Goal: Information Seeking & Learning: Learn about a topic

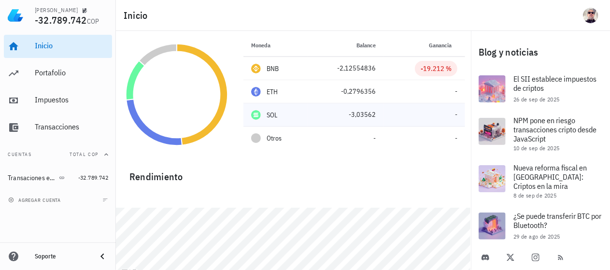
scroll to position [32, 0]
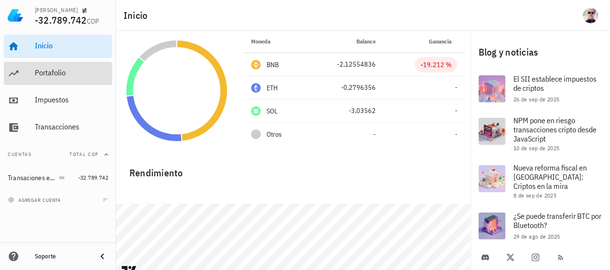
click at [60, 74] on div "Portafolio" at bounding box center [71, 72] width 73 height 9
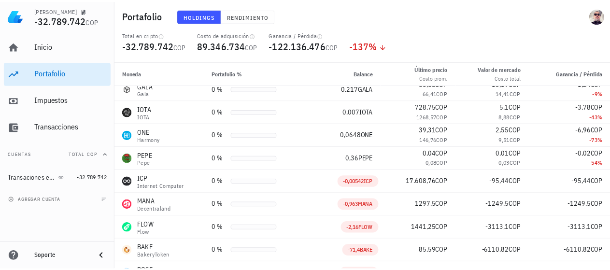
scroll to position [59, 0]
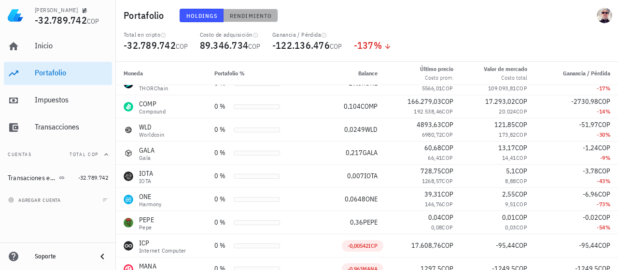
click at [245, 12] on span "Rendimiento" at bounding box center [250, 15] width 43 height 7
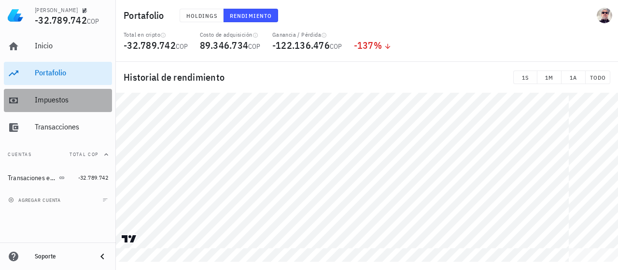
click at [51, 101] on div "Impuestos" at bounding box center [71, 99] width 73 height 9
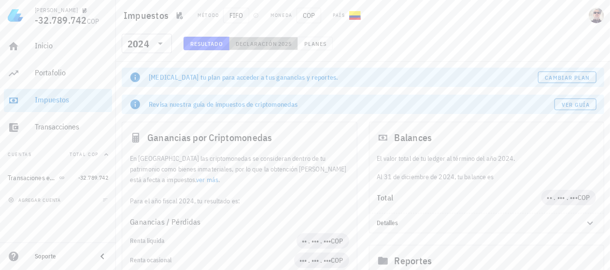
click at [267, 45] on span "Declaración" at bounding box center [256, 43] width 43 height 7
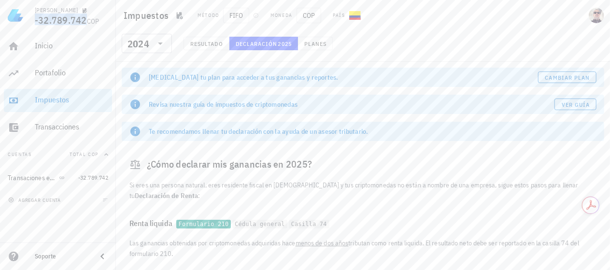
click at [57, 21] on span "-32.789.742" at bounding box center [61, 20] width 52 height 13
click at [34, 50] on link "Inicio" at bounding box center [58, 46] width 108 height 23
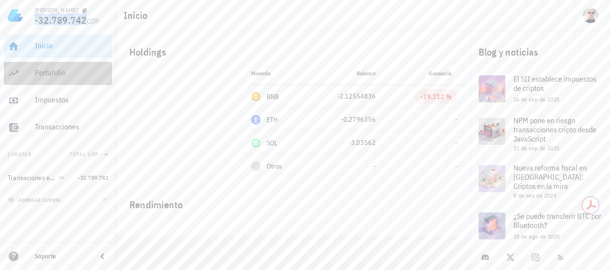
click at [58, 76] on div "Portafolio" at bounding box center [71, 72] width 73 height 9
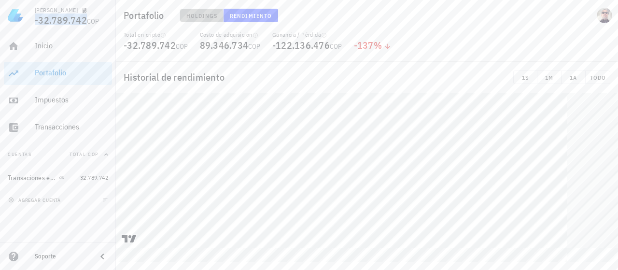
click at [212, 17] on span "Holdings" at bounding box center [202, 15] width 32 height 7
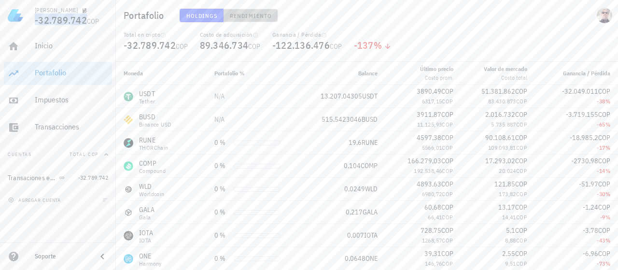
click at [239, 18] on span "Rendimiento" at bounding box center [250, 15] width 43 height 7
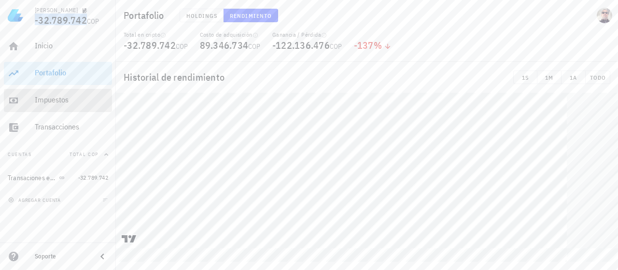
click at [63, 96] on div "Impuestos" at bounding box center [71, 99] width 73 height 9
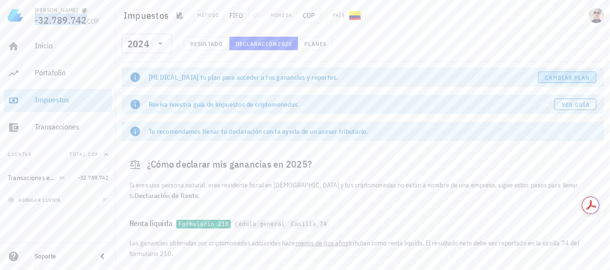
click at [554, 74] on link "Cambiar plan" at bounding box center [567, 77] width 58 height 12
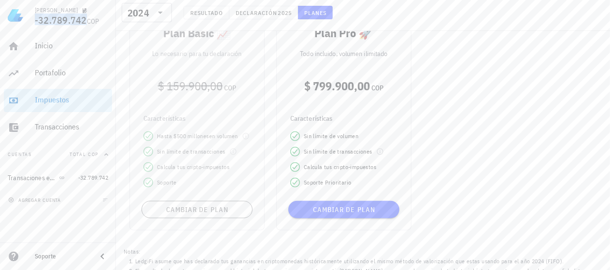
scroll to position [386, 0]
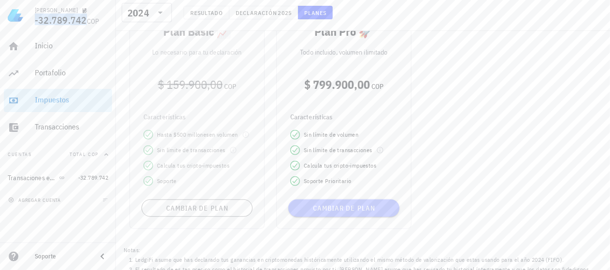
click at [360, 205] on span "Cambiar de plan" at bounding box center [343, 208] width 103 height 9
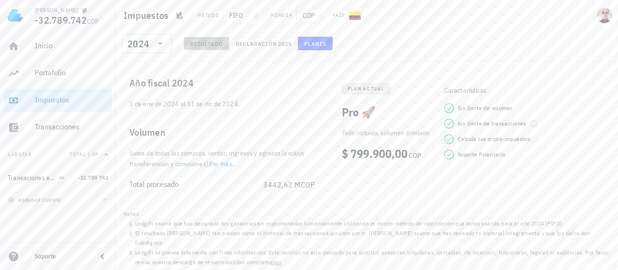
click at [214, 46] on span "Resultado" at bounding box center [206, 43] width 33 height 7
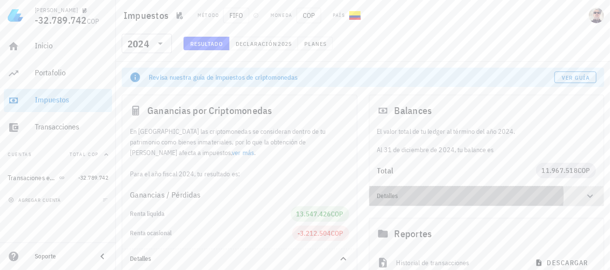
click at [584, 198] on icon at bounding box center [590, 196] width 12 height 12
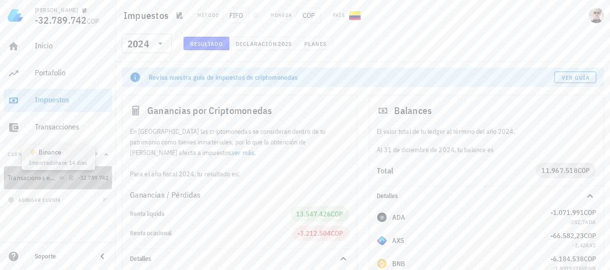
click at [61, 174] on div "Transaciones en Binance" at bounding box center [41, 177] width 67 height 9
click at [63, 160] on button "Cuentas Total COP" at bounding box center [58, 154] width 108 height 23
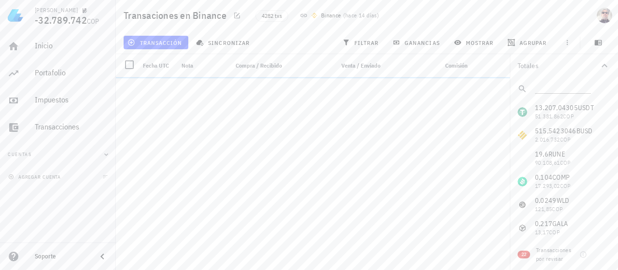
click at [65, 155] on button "Cuentas" at bounding box center [58, 154] width 108 height 23
click at [53, 179] on div "Transaciones en Binance" at bounding box center [32, 178] width 49 height 8
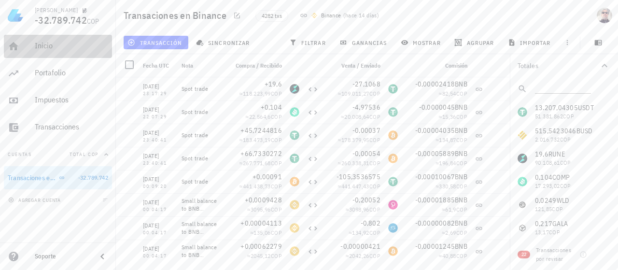
click at [52, 46] on div "Inicio" at bounding box center [71, 45] width 73 height 9
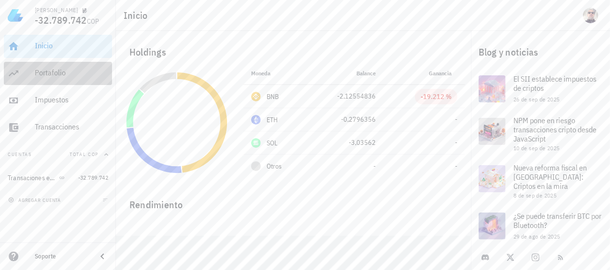
click at [52, 71] on div "Portafolio" at bounding box center [71, 72] width 73 height 9
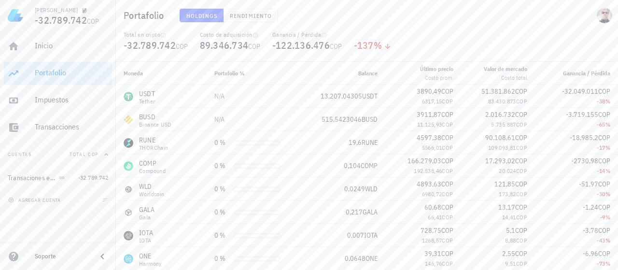
click at [391, 48] on icon at bounding box center [388, 47] width 8 height 8
click at [46, 201] on span "agregar cuenta" at bounding box center [35, 200] width 51 height 6
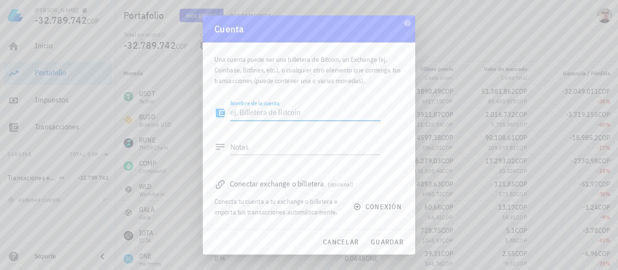
click at [314, 115] on textarea "Nombre de la cuenta" at bounding box center [305, 112] width 150 height 15
type textarea "Quantfury"
click at [300, 150] on textarea "Notas" at bounding box center [305, 146] width 150 height 15
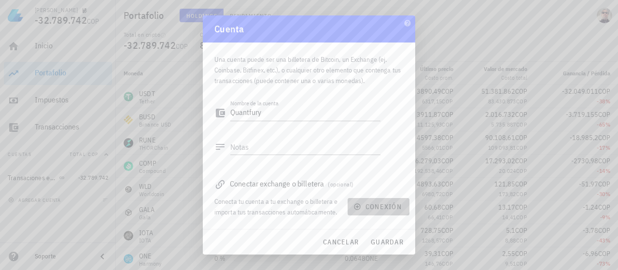
click at [355, 208] on icon "button" at bounding box center [358, 207] width 8 height 8
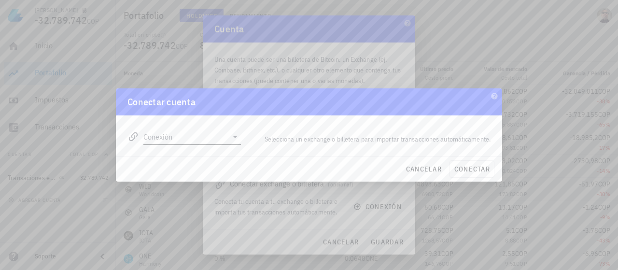
click at [229, 140] on icon at bounding box center [235, 137] width 12 height 12
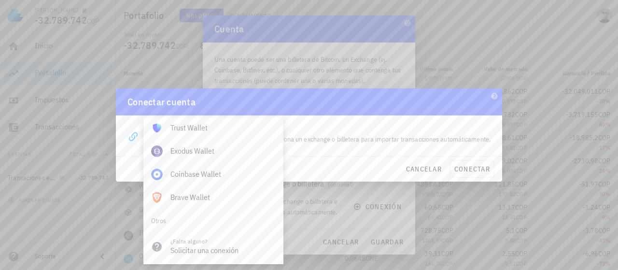
scroll to position [724, 0]
click at [337, 117] on div "Conexión editar Selecciona un exchange o billetera para importar transacciones …" at bounding box center [309, 132] width 375 height 35
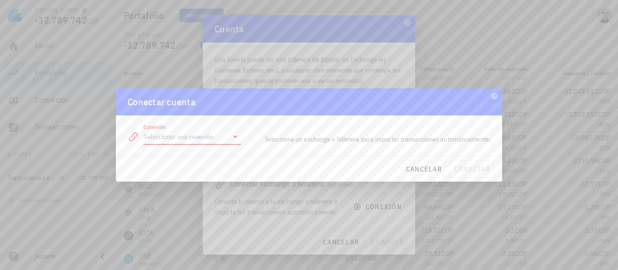
click at [185, 133] on input "Conexión" at bounding box center [185, 136] width 84 height 15
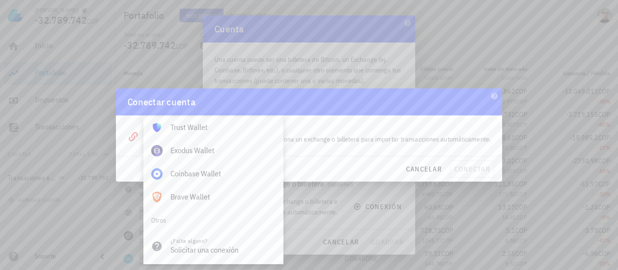
scroll to position [0, 0]
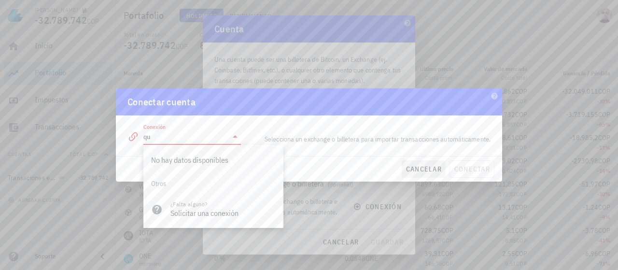
type input "qu"
click at [433, 166] on span "cancelar" at bounding box center [424, 169] width 36 height 9
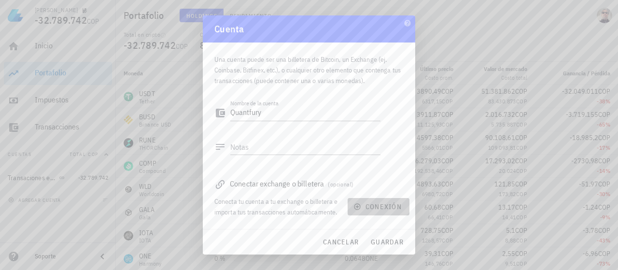
click at [357, 207] on icon "button" at bounding box center [357, 206] width 6 height 6
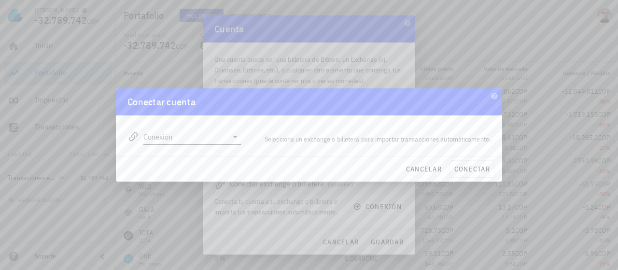
click at [234, 139] on icon at bounding box center [235, 137] width 12 height 12
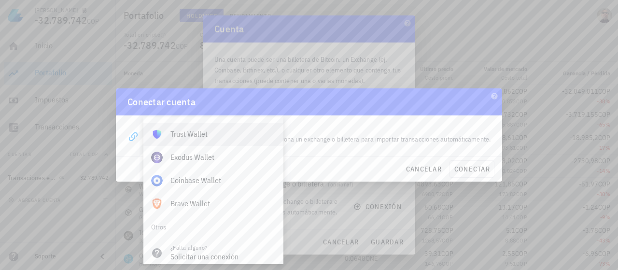
scroll to position [724, 0]
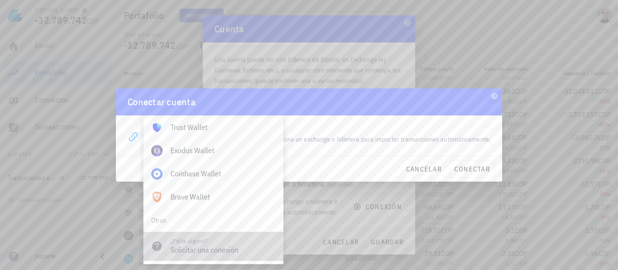
click at [212, 247] on div "Solicitar una conexión" at bounding box center [222, 249] width 105 height 9
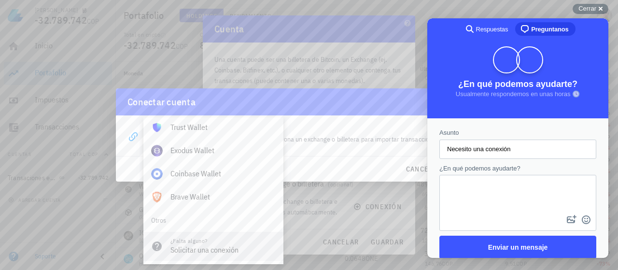
scroll to position [0, 0]
click at [486, 149] on input "Necesito una conexión" at bounding box center [518, 149] width 142 height 17
click at [474, 183] on textarea "¿En qué podemos ayudarte?" at bounding box center [517, 194] width 155 height 37
type textarea "Q"
type textarea "n"
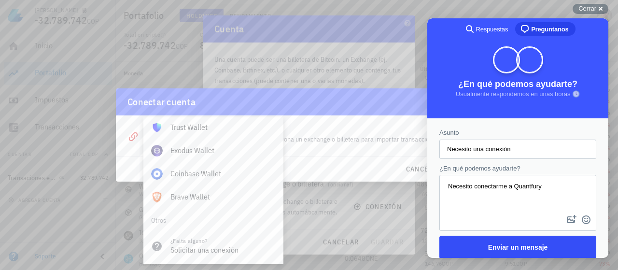
type textarea "Necesito conectarme a Quantfury"
click at [499, 245] on span "Enviar un mensaje" at bounding box center [518, 247] width 60 height 8
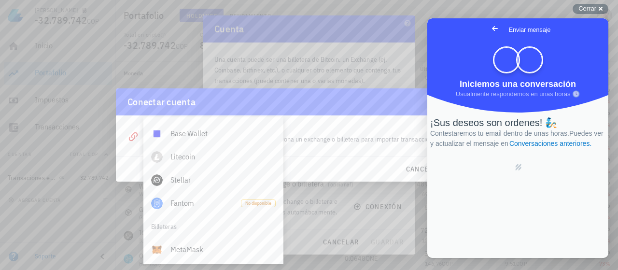
scroll to position [563, 0]
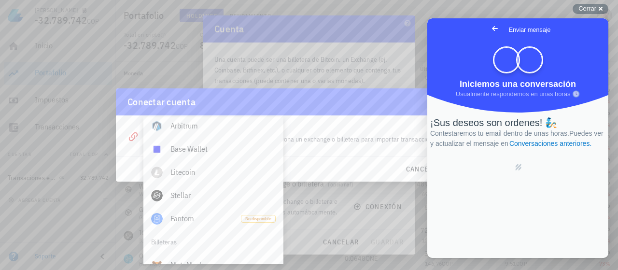
click at [289, 90] on div "Conectar cuenta" at bounding box center [309, 101] width 386 height 27
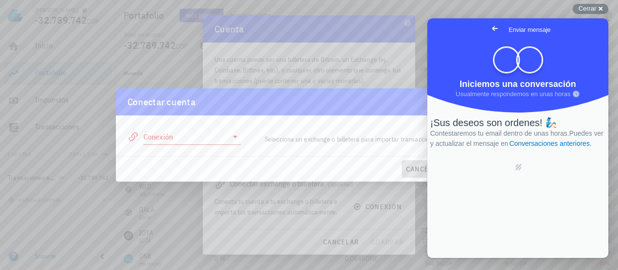
click at [414, 169] on span "cancelar" at bounding box center [424, 169] width 36 height 9
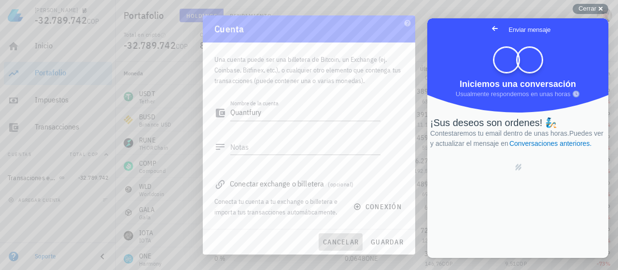
click at [351, 244] on span "cancelar" at bounding box center [341, 242] width 36 height 9
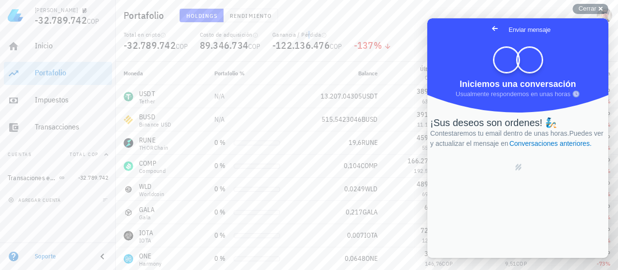
click at [294, 36] on div "Ganancia / Pérdida" at bounding box center [307, 35] width 70 height 8
click at [326, 34] on icon "button" at bounding box center [324, 35] width 6 height 6
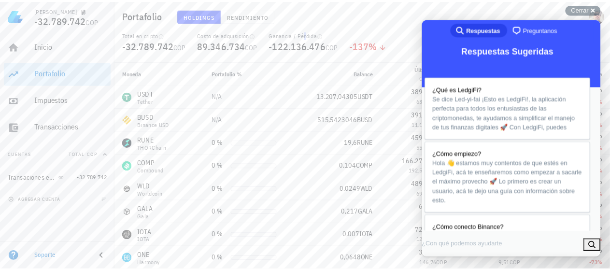
scroll to position [272, 0]
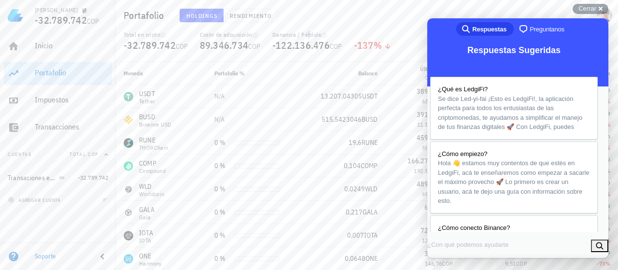
click at [447, 263] on button "Close" at bounding box center [438, 269] width 17 height 13
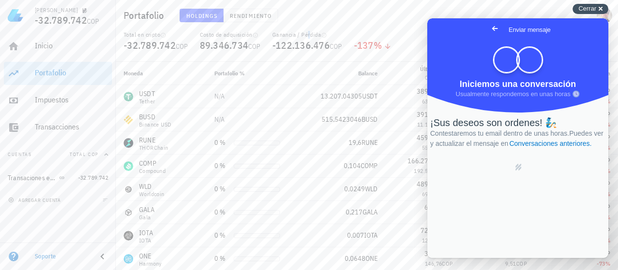
click at [598, 7] on div "Cerrar cross-small" at bounding box center [591, 9] width 36 height 10
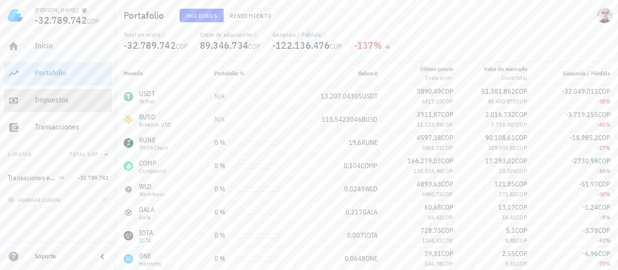
click at [70, 94] on div "Impuestos" at bounding box center [71, 100] width 73 height 22
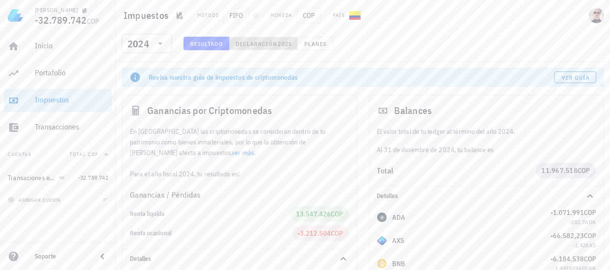
click at [266, 48] on button "Declaración 2025" at bounding box center [263, 44] width 69 height 14
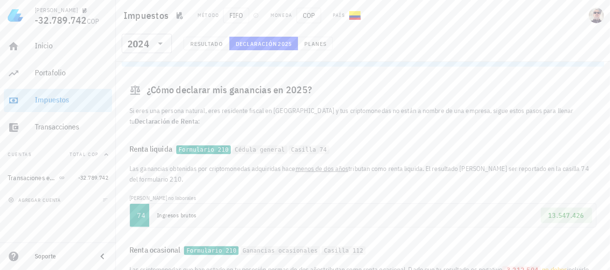
scroll to position [28, 0]
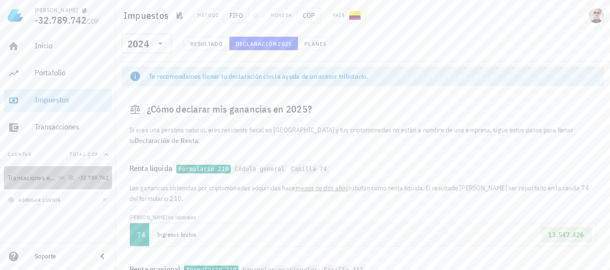
click at [57, 173] on div "Transaciones en Binance" at bounding box center [41, 177] width 67 height 9
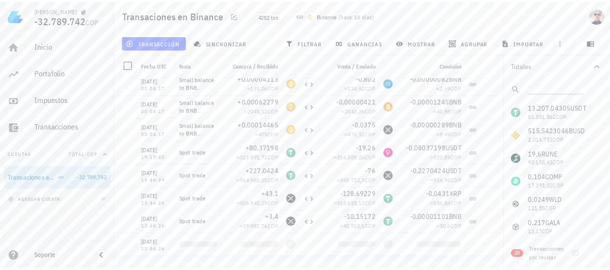
scroll to position [225, 0]
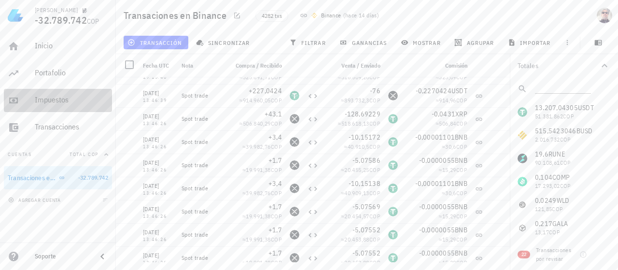
click at [46, 97] on div "Impuestos" at bounding box center [71, 99] width 73 height 9
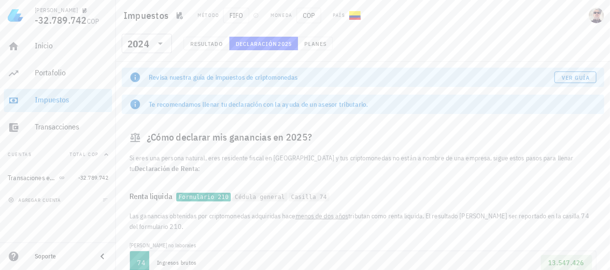
click at [160, 196] on span "Renta liquida" at bounding box center [152, 196] width 47 height 14
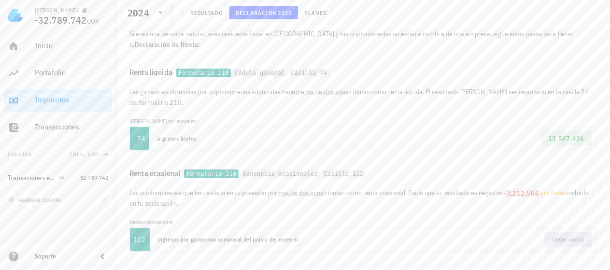
scroll to position [128, 0]
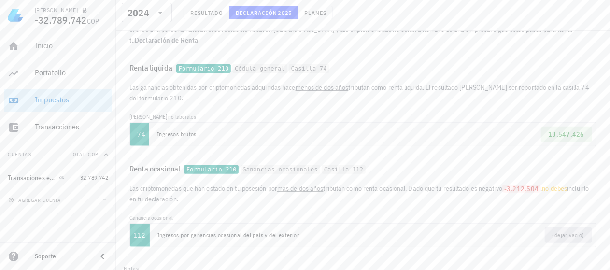
click at [277, 171] on code "Ganancias ocasionales" at bounding box center [281, 169] width 80 height 9
click at [280, 170] on code "Ganancias ocasionales" at bounding box center [281, 169] width 80 height 9
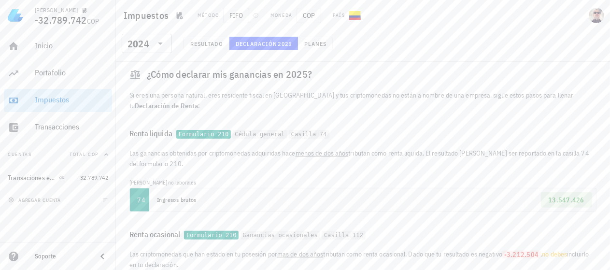
scroll to position [48, 0]
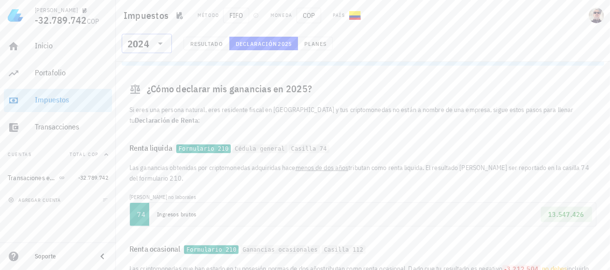
click at [163, 43] on icon at bounding box center [161, 44] width 12 height 12
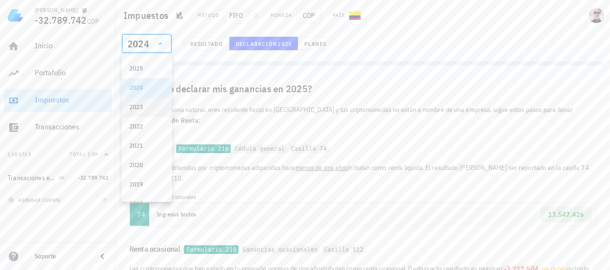
click at [149, 108] on div "2023" at bounding box center [146, 107] width 35 height 8
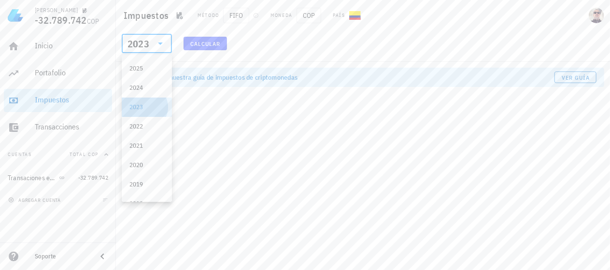
scroll to position [0, 0]
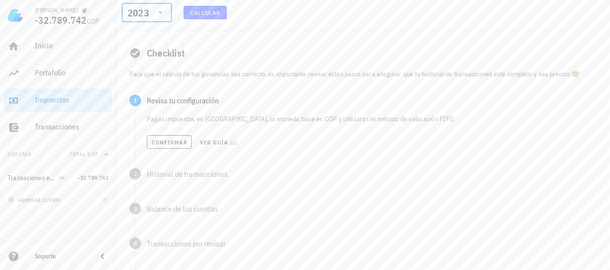
scroll to position [64, 0]
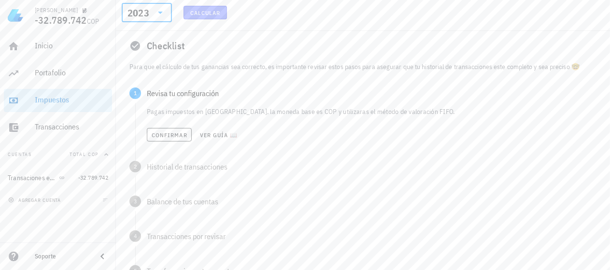
click at [208, 14] on span "Calcular" at bounding box center [205, 12] width 31 height 7
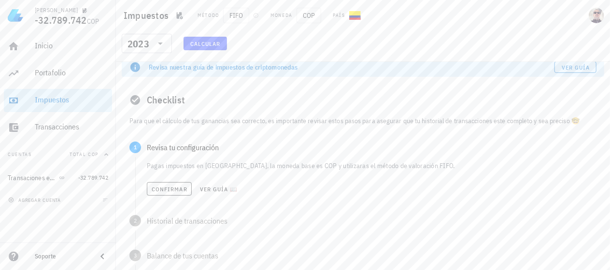
scroll to position [4, 0]
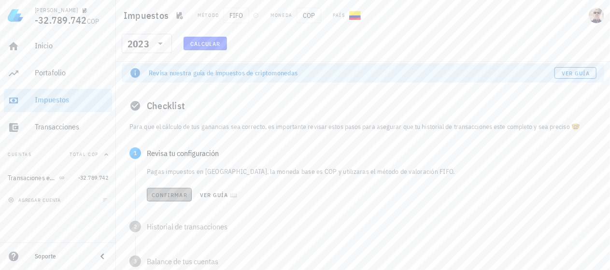
click at [182, 197] on span "Confirmar" at bounding box center [169, 194] width 36 height 7
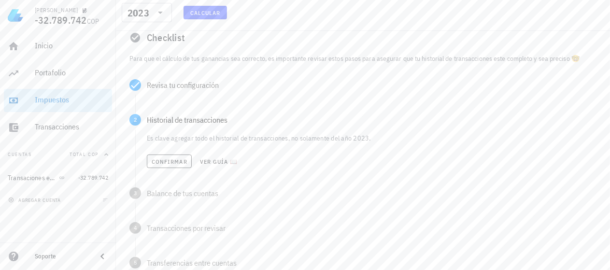
scroll to position [85, 0]
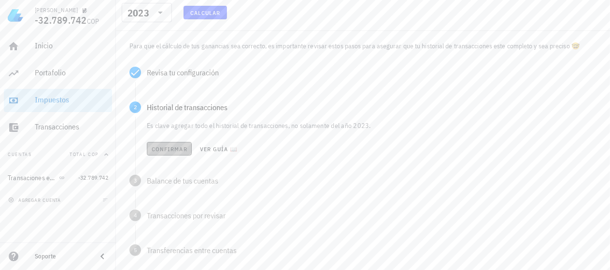
click at [182, 147] on span "Confirmar" at bounding box center [169, 148] width 36 height 7
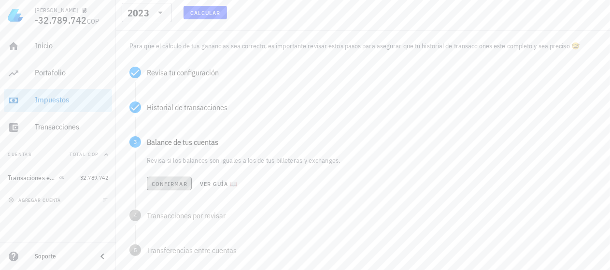
click at [170, 181] on span "Confirmar" at bounding box center [169, 183] width 36 height 7
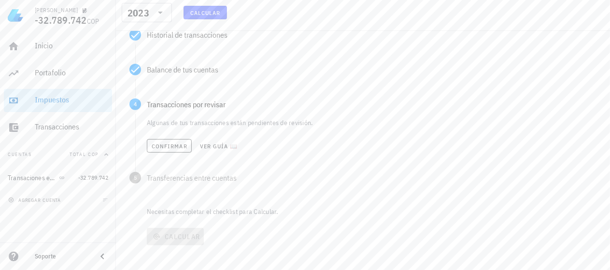
scroll to position [165, 0]
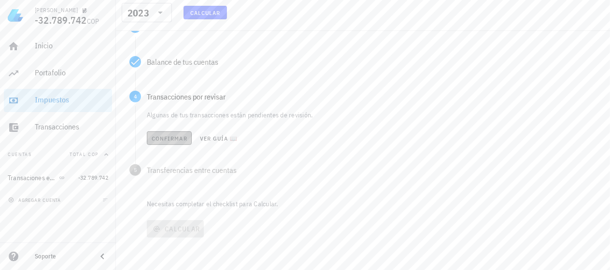
click at [181, 140] on span "Confirmar" at bounding box center [169, 138] width 36 height 7
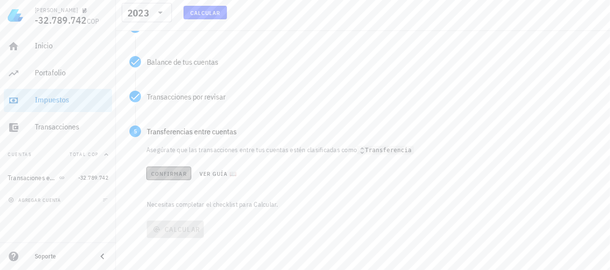
click at [173, 174] on span "Confirmar" at bounding box center [169, 173] width 36 height 7
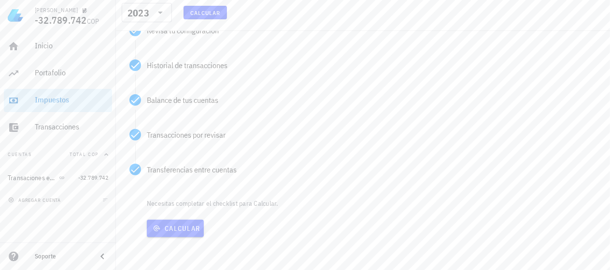
scroll to position [127, 0]
click at [188, 228] on span "Calcular" at bounding box center [175, 229] width 49 height 9
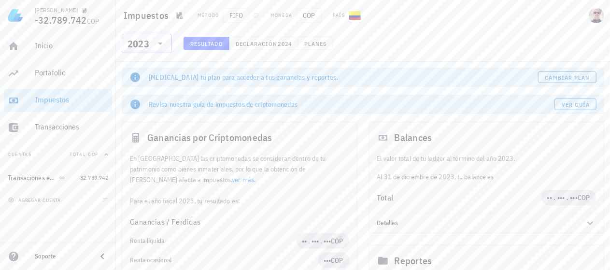
click at [162, 46] on icon at bounding box center [161, 44] width 12 height 12
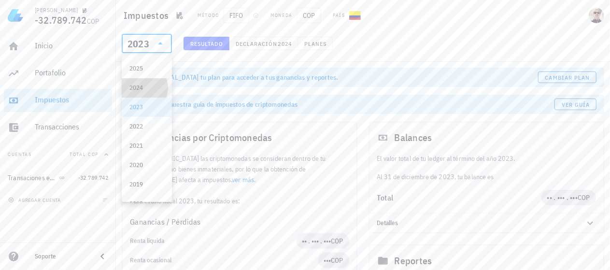
click at [151, 84] on div "2024" at bounding box center [146, 88] width 35 height 8
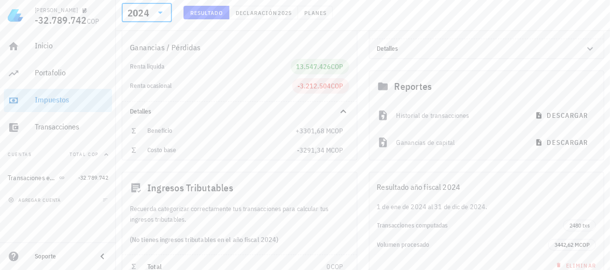
scroll to position [128, 0]
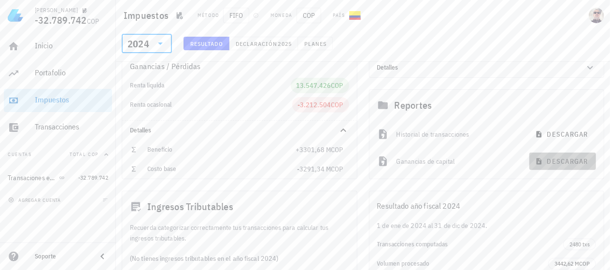
click at [558, 161] on span "descargar" at bounding box center [562, 161] width 51 height 9
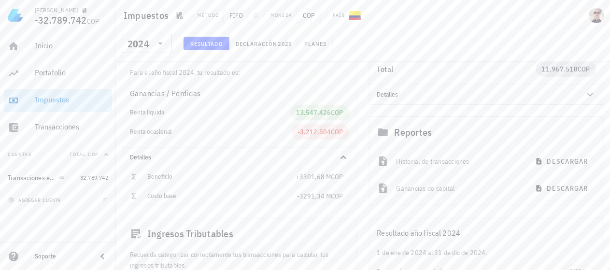
scroll to position [67, 0]
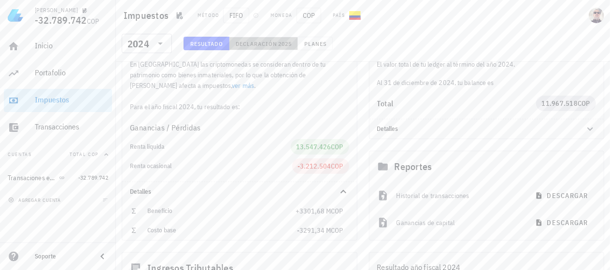
click at [281, 41] on span "2025" at bounding box center [285, 43] width 14 height 7
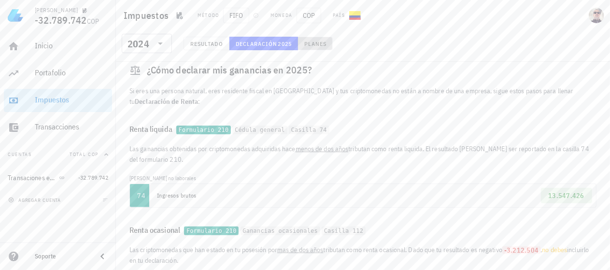
click at [326, 39] on button "Planes" at bounding box center [315, 44] width 35 height 14
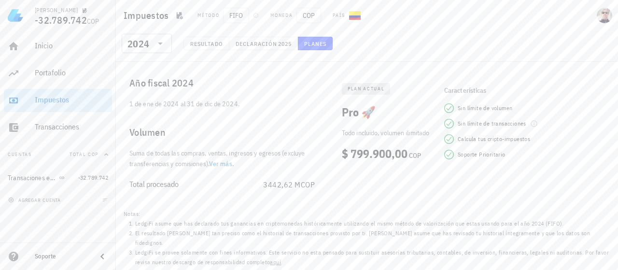
click at [215, 165] on link "Ver más" at bounding box center [220, 163] width 23 height 9
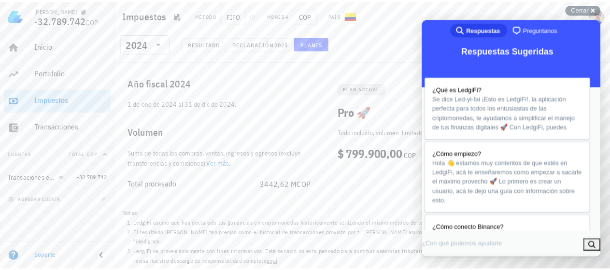
scroll to position [611, 0]
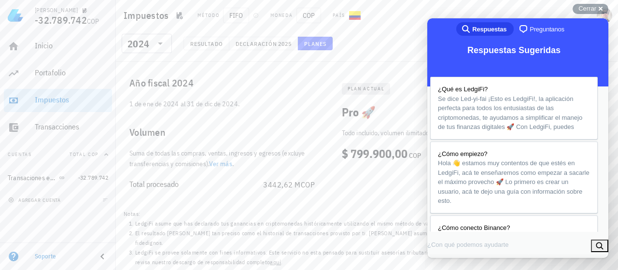
click at [447, 263] on button "Close" at bounding box center [438, 269] width 17 height 13
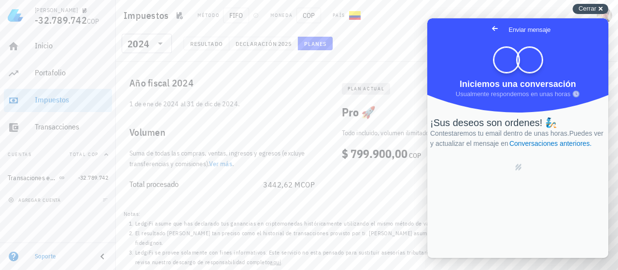
click at [598, 7] on div "Cerrar cross-small" at bounding box center [591, 9] width 36 height 10
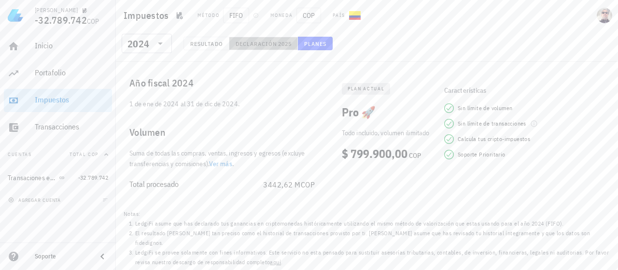
click at [267, 42] on span "Declaración" at bounding box center [256, 43] width 43 height 7
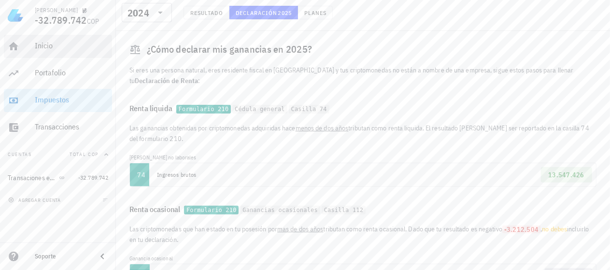
scroll to position [80, 0]
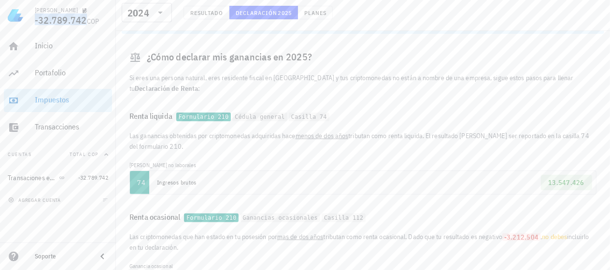
click at [59, 18] on span "-32.789.742" at bounding box center [61, 20] width 52 height 13
click at [50, 14] on span "-32.789.742" at bounding box center [61, 20] width 52 height 13
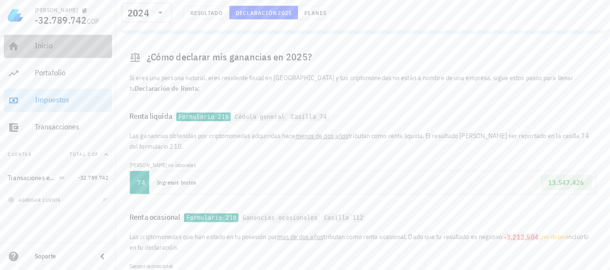
click at [43, 44] on div "Inicio" at bounding box center [71, 45] width 73 height 9
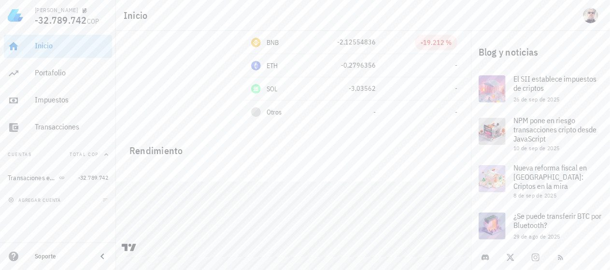
scroll to position [54, 0]
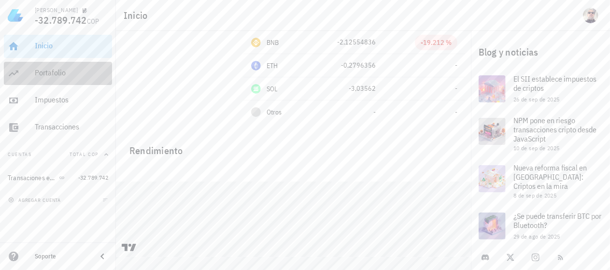
click at [65, 70] on div "Portafolio" at bounding box center [71, 72] width 73 height 9
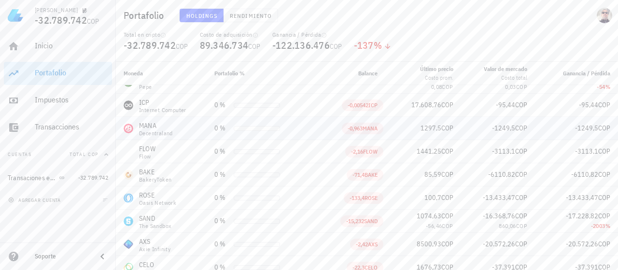
scroll to position [225, 0]
